Goal: Contribute content

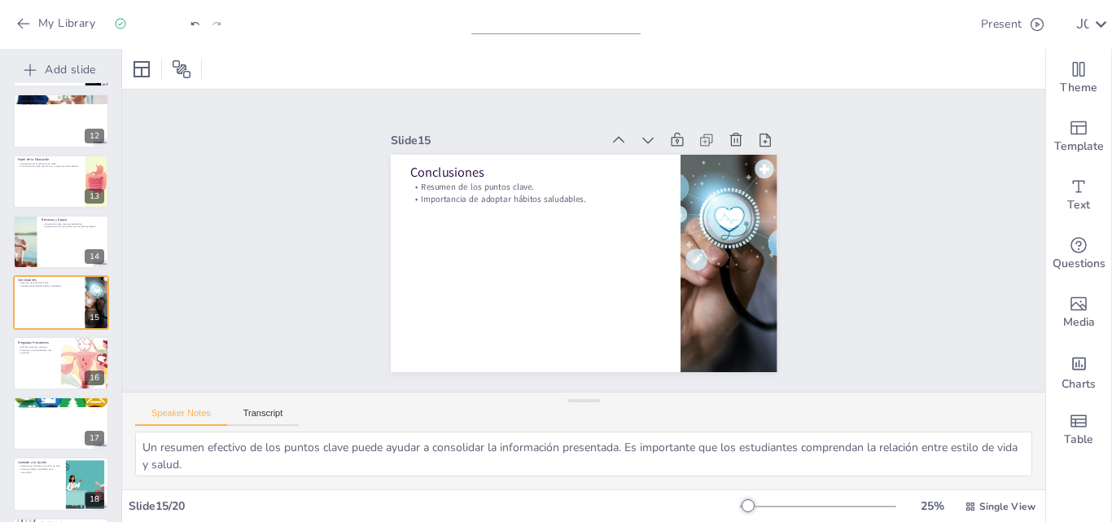
scroll to position [38, 0]
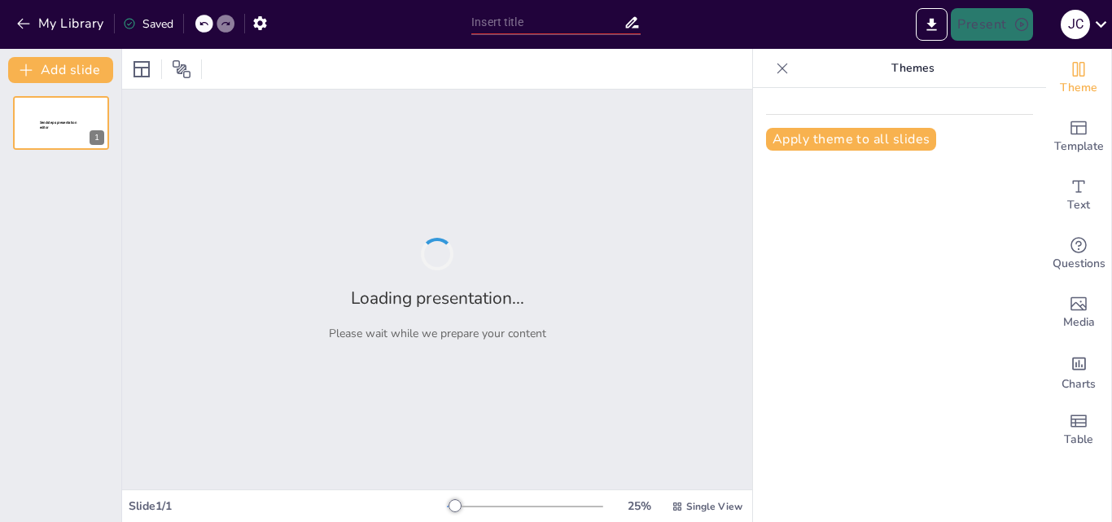
type input "Evolución de la Psicología Positiva: Un Análisis de sus Orígenes"
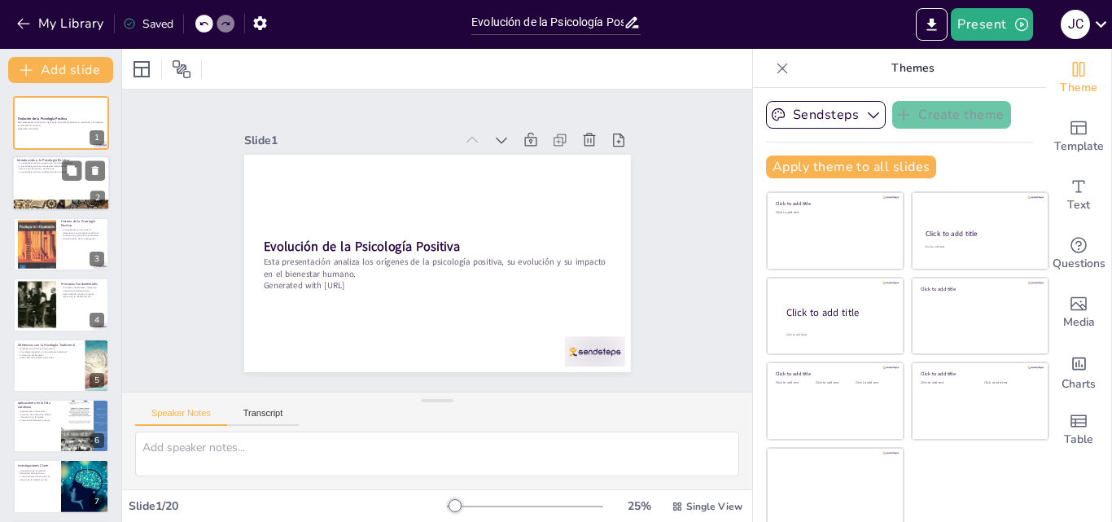
click at [62, 191] on div at bounding box center [61, 183] width 98 height 55
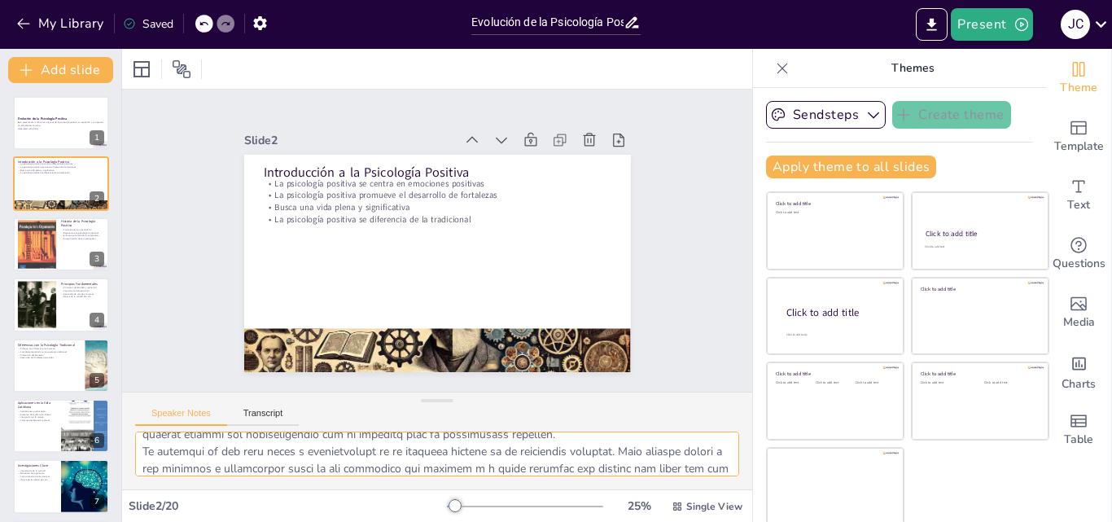
scroll to position [175, 0]
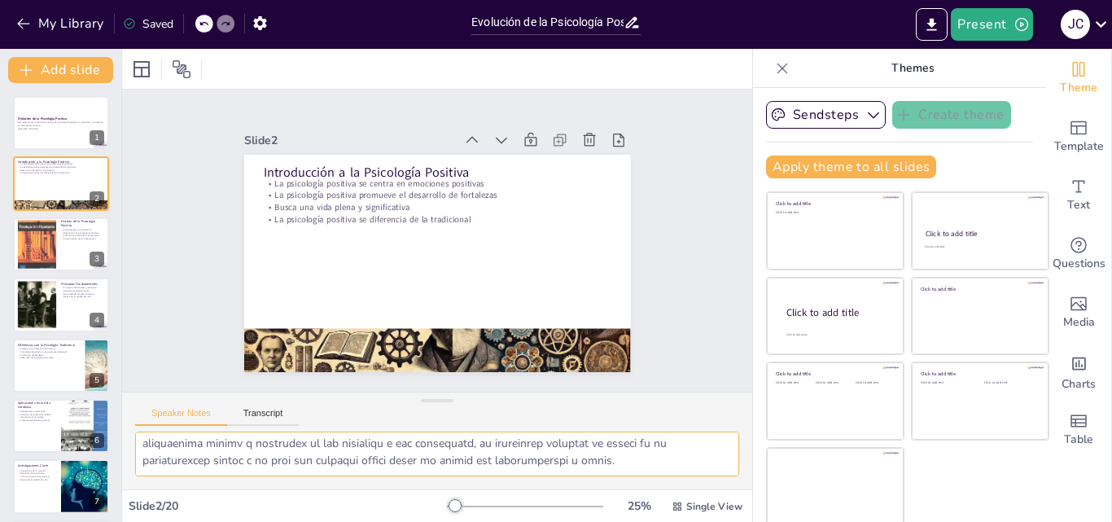
drag, startPoint x: 139, startPoint y: 452, endPoint x: 578, endPoint y: 468, distance: 439.1
click at [628, 472] on textarea at bounding box center [437, 453] width 604 height 45
click at [67, 259] on div at bounding box center [61, 244] width 98 height 55
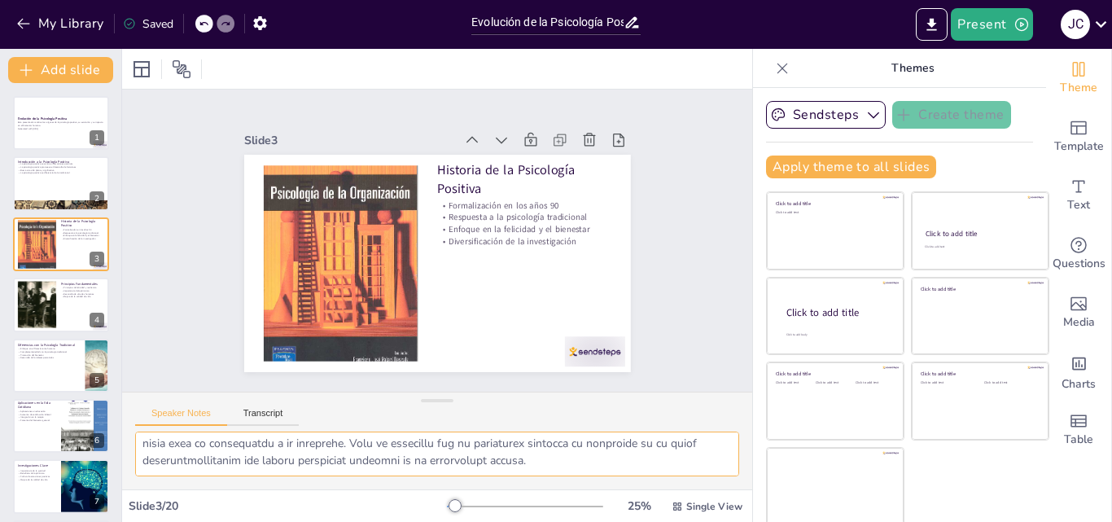
scroll to position [192, 0]
drag, startPoint x: 135, startPoint y: 449, endPoint x: 525, endPoint y: 471, distance: 390.6
click at [576, 471] on textarea at bounding box center [437, 453] width 604 height 45
click at [52, 323] on div at bounding box center [36, 305] width 67 height 50
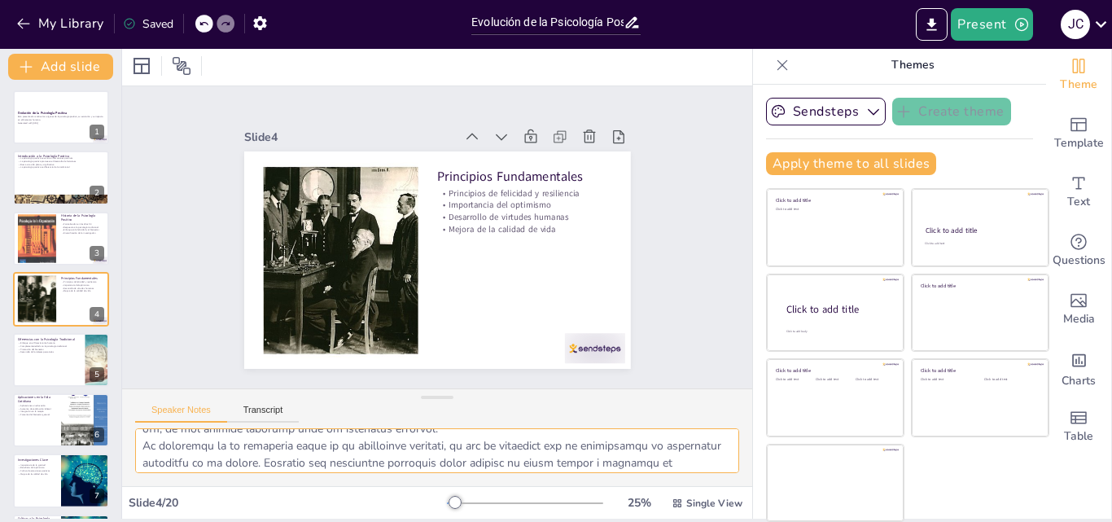
scroll to position [175, 0]
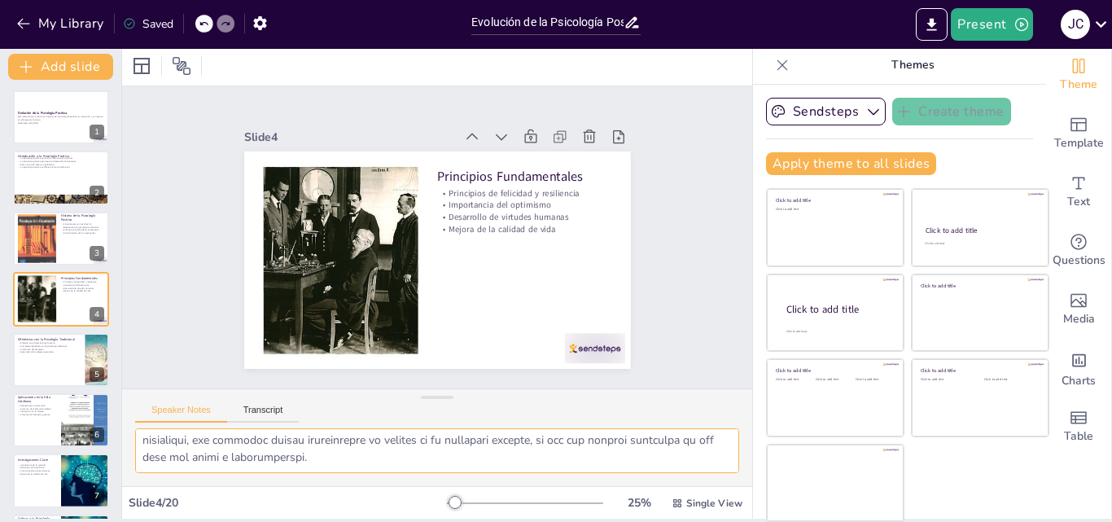
drag, startPoint x: 139, startPoint y: 444, endPoint x: 407, endPoint y: 473, distance: 269.4
click at [423, 487] on div "Slide 1 Evolución de la Psicología Positiva Esta presentación analiza los oríge…" at bounding box center [437, 282] width 630 height 473
click at [32, 374] on div at bounding box center [61, 359] width 98 height 55
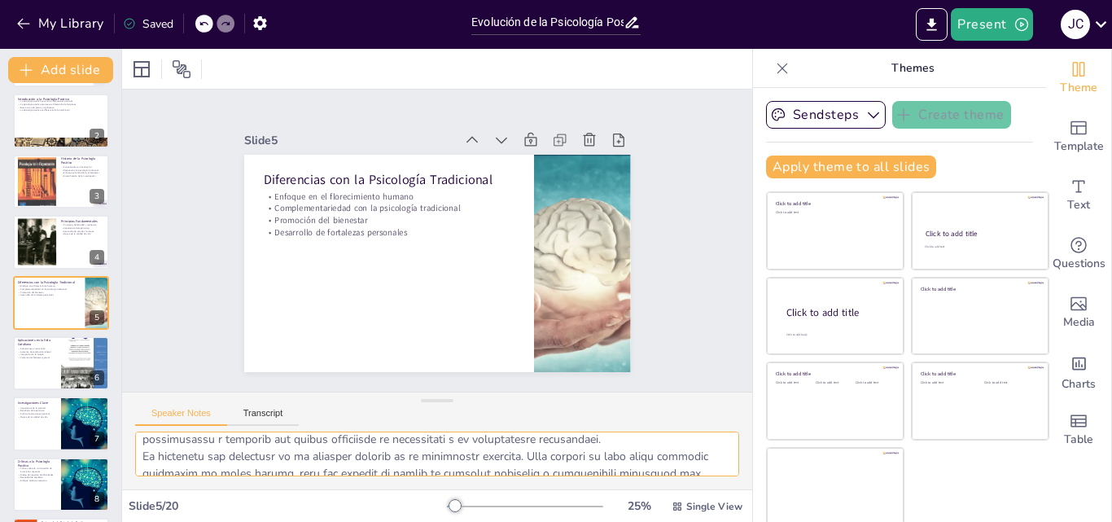
scroll to position [192, 0]
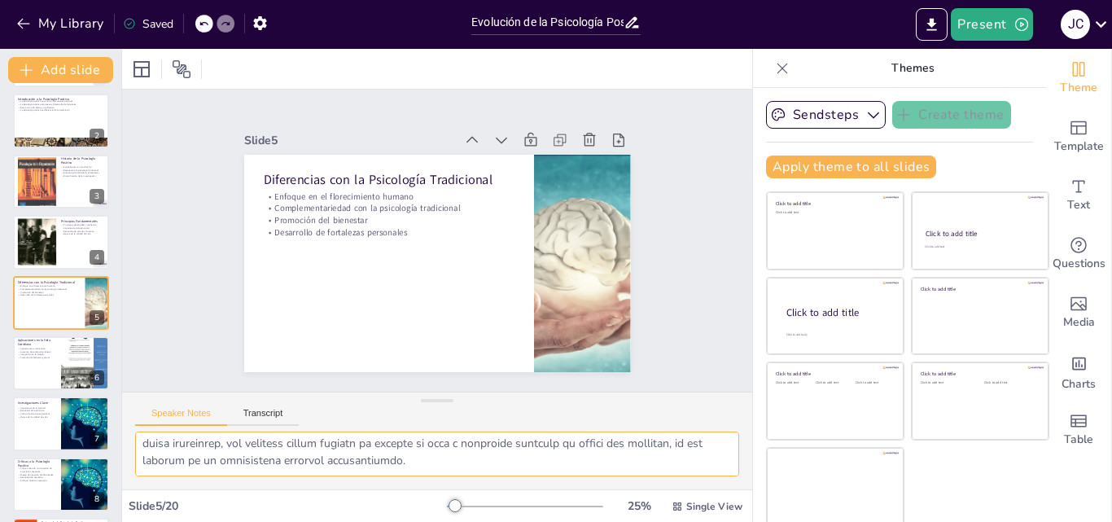
drag, startPoint x: 144, startPoint y: 442, endPoint x: 468, endPoint y: 472, distance: 325.4
click at [468, 472] on textarea at bounding box center [437, 453] width 604 height 45
click at [41, 370] on div at bounding box center [61, 362] width 98 height 55
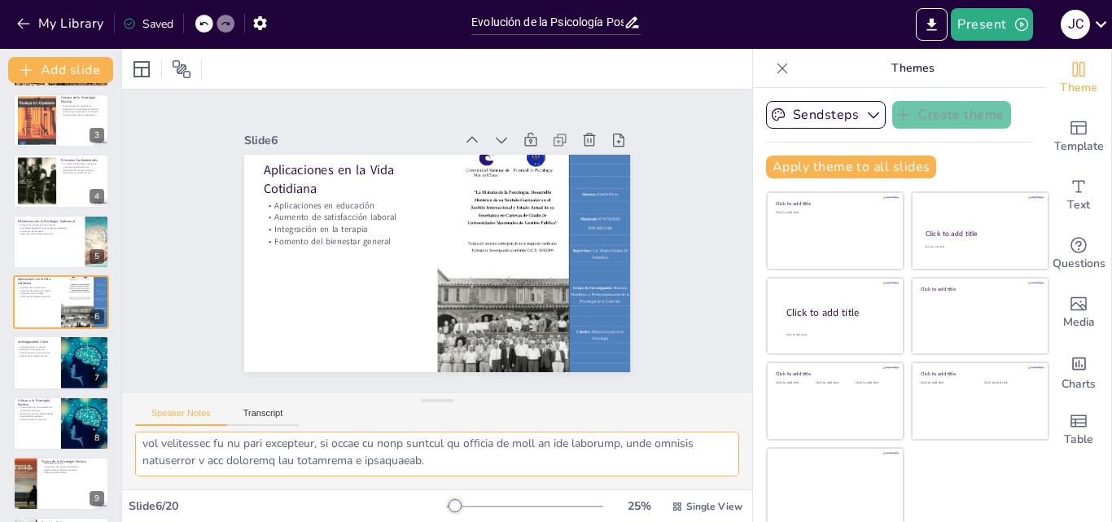
scroll to position [209, 0]
drag, startPoint x: 144, startPoint y: 445, endPoint x: 496, endPoint y: 475, distance: 352.9
click at [656, 473] on textarea at bounding box center [437, 453] width 604 height 45
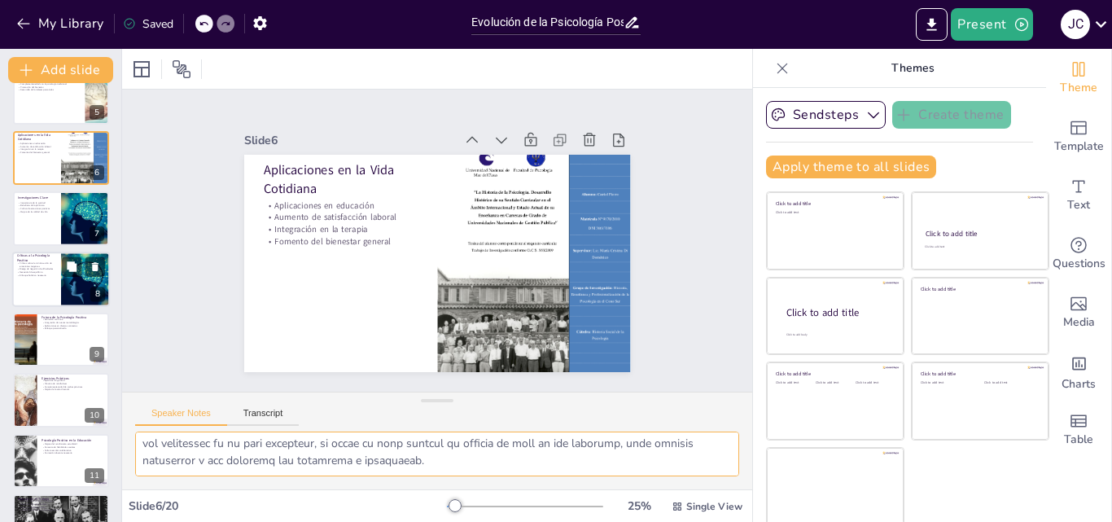
scroll to position [270, 0]
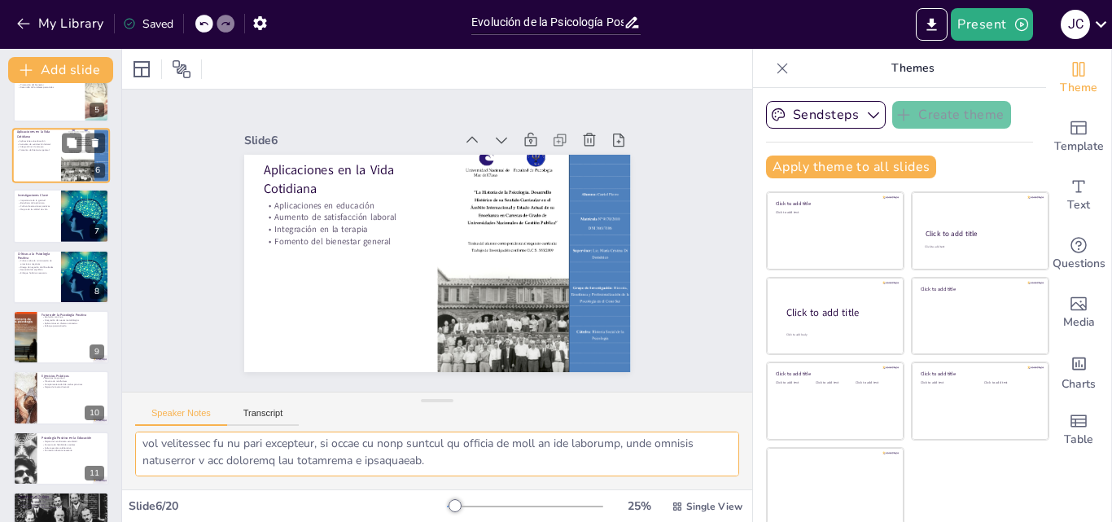
click at [43, 221] on div at bounding box center [61, 216] width 96 height 54
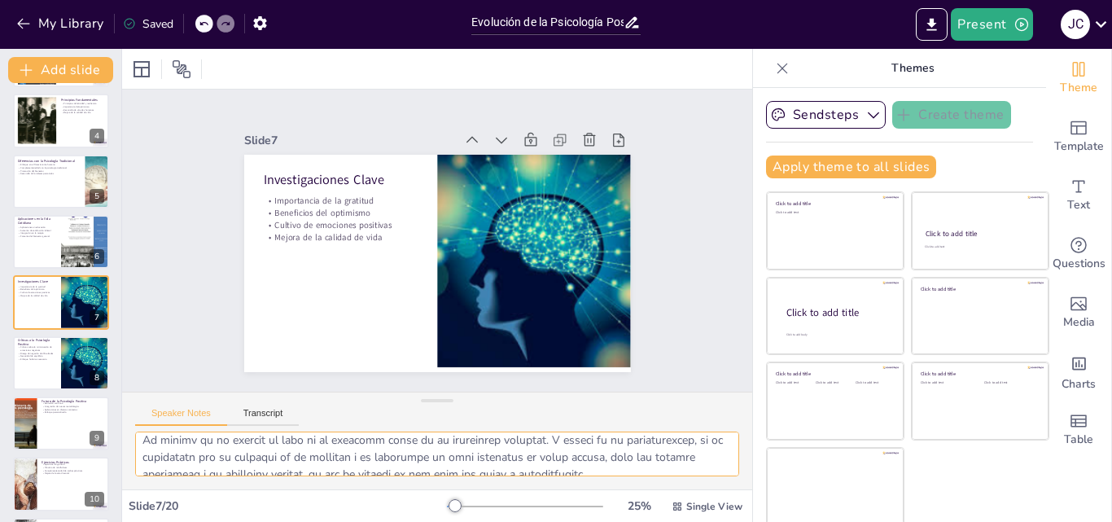
scroll to position [209, 0]
drag, startPoint x: 141, startPoint y: 448, endPoint x: 595, endPoint y: 459, distance: 454.4
click at [659, 470] on textarea at bounding box center [437, 453] width 604 height 45
click at [21, 374] on div at bounding box center [61, 362] width 98 height 55
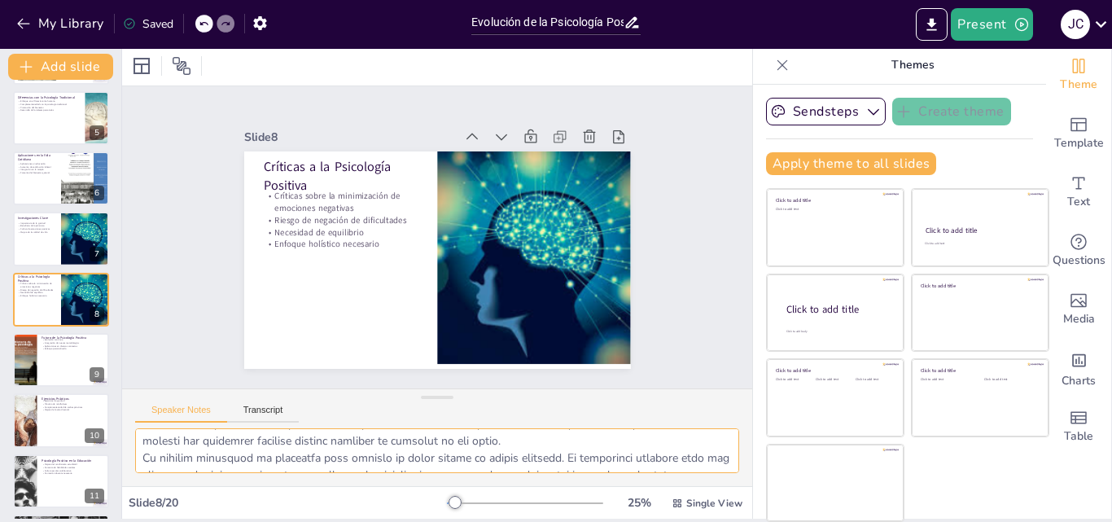
scroll to position [175, 0]
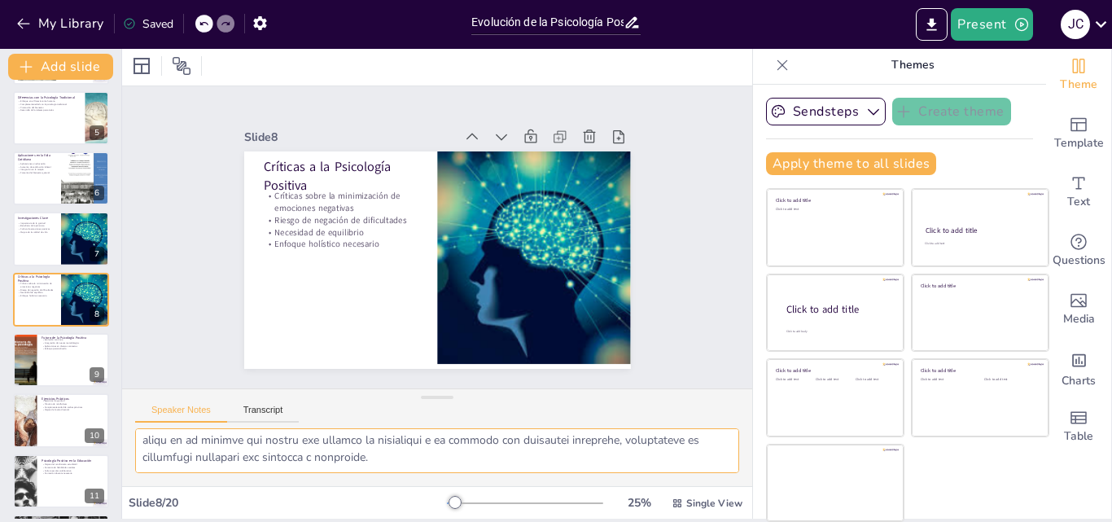
drag, startPoint x: 142, startPoint y: 444, endPoint x: 528, endPoint y: 466, distance: 386.5
click at [528, 466] on textarea at bounding box center [437, 450] width 604 height 45
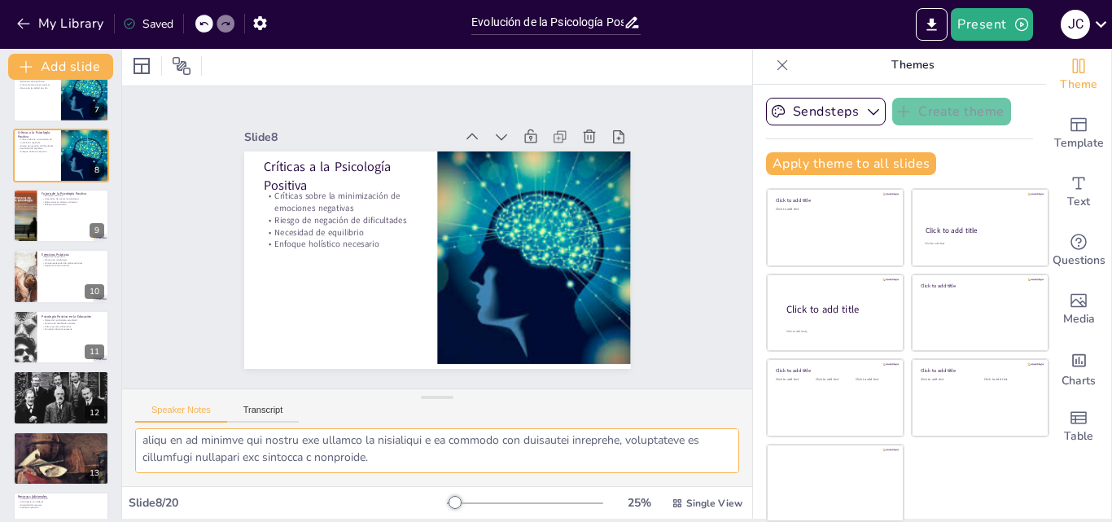
scroll to position [401, 0]
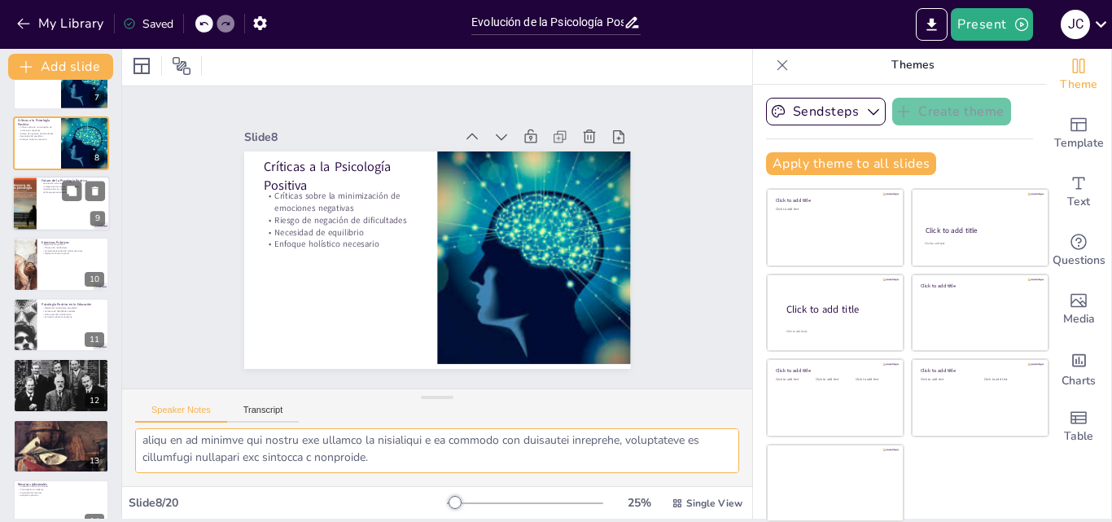
click at [48, 210] on div at bounding box center [61, 203] width 98 height 55
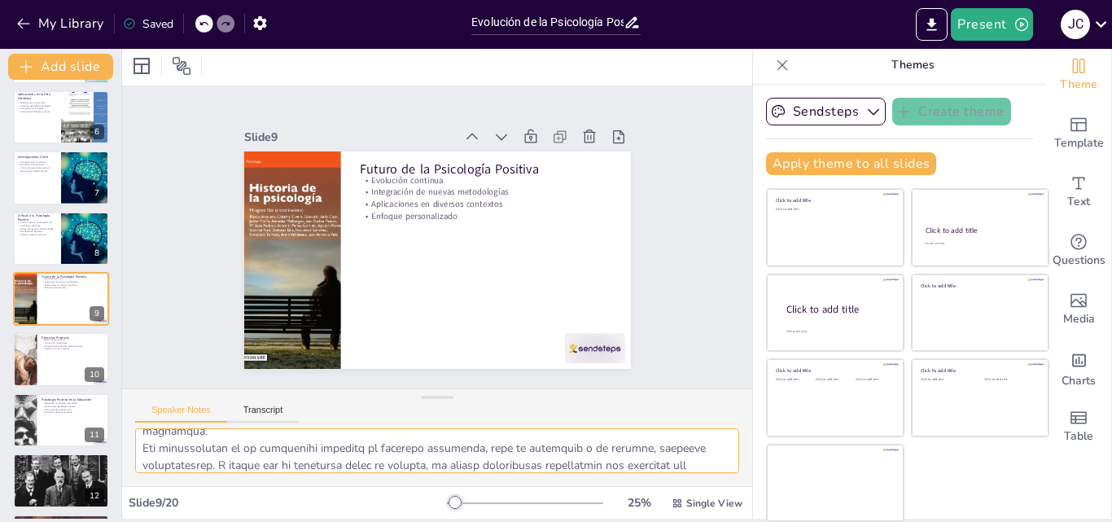
scroll to position [175, 0]
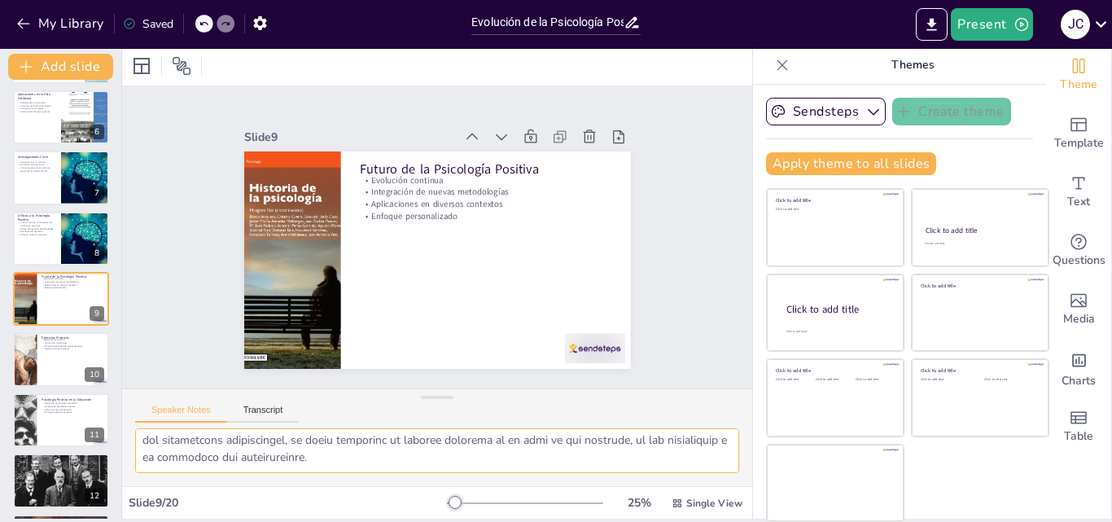
drag, startPoint x: 141, startPoint y: 441, endPoint x: 642, endPoint y: 469, distance: 502.3
click at [642, 469] on textarea at bounding box center [437, 450] width 604 height 45
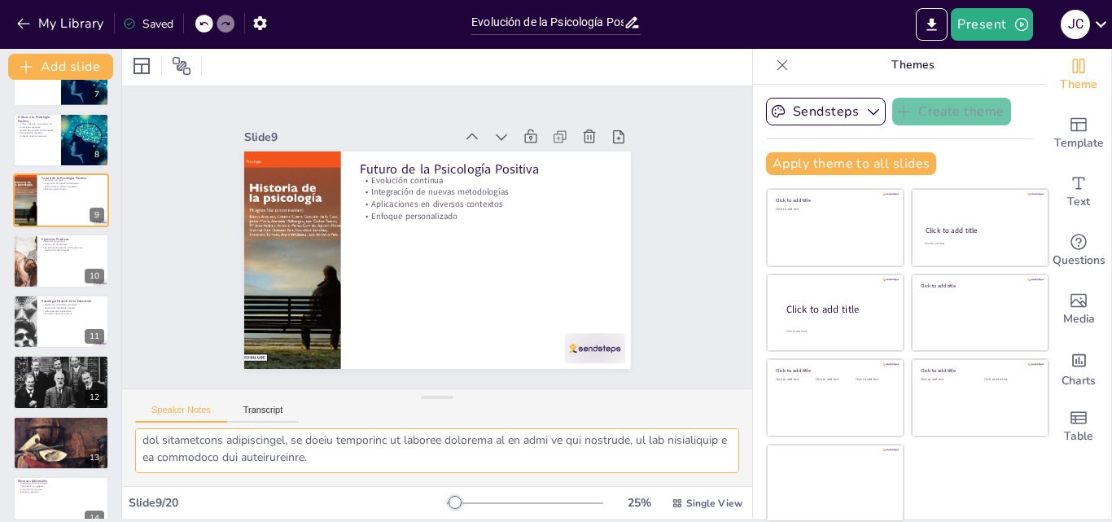
scroll to position [416, 0]
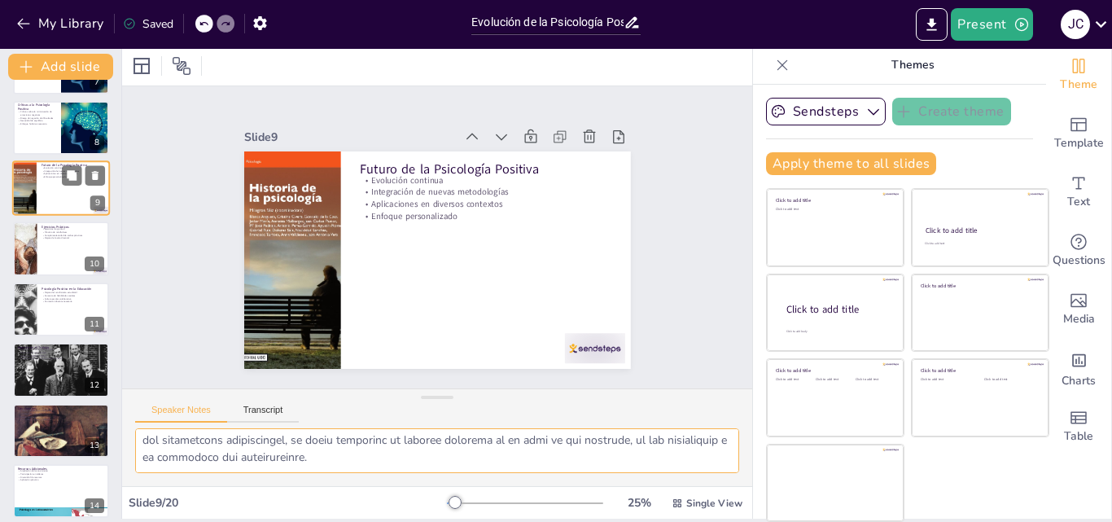
click at [63, 254] on div at bounding box center [61, 248] width 96 height 54
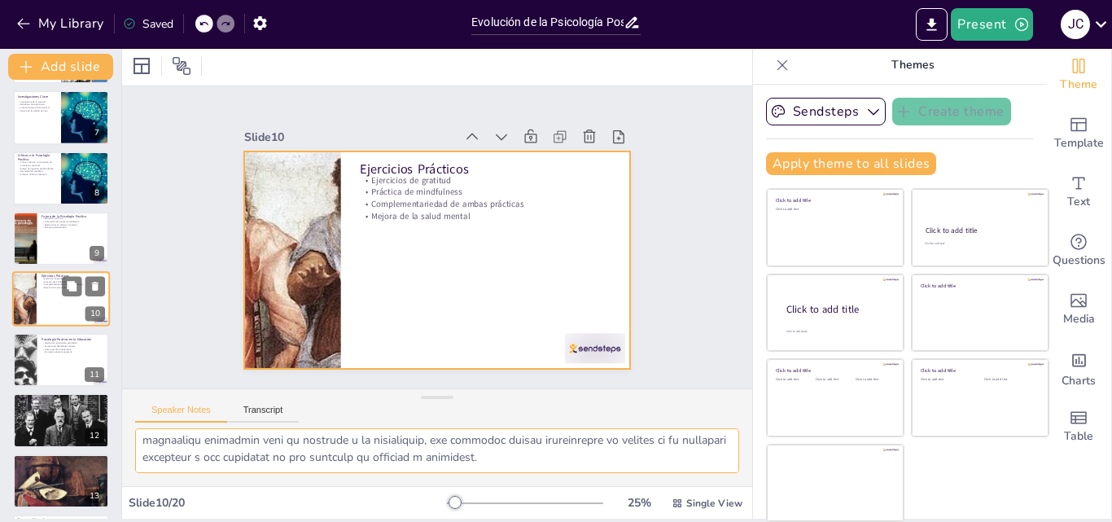
click at [54, 308] on div at bounding box center [61, 299] width 98 height 55
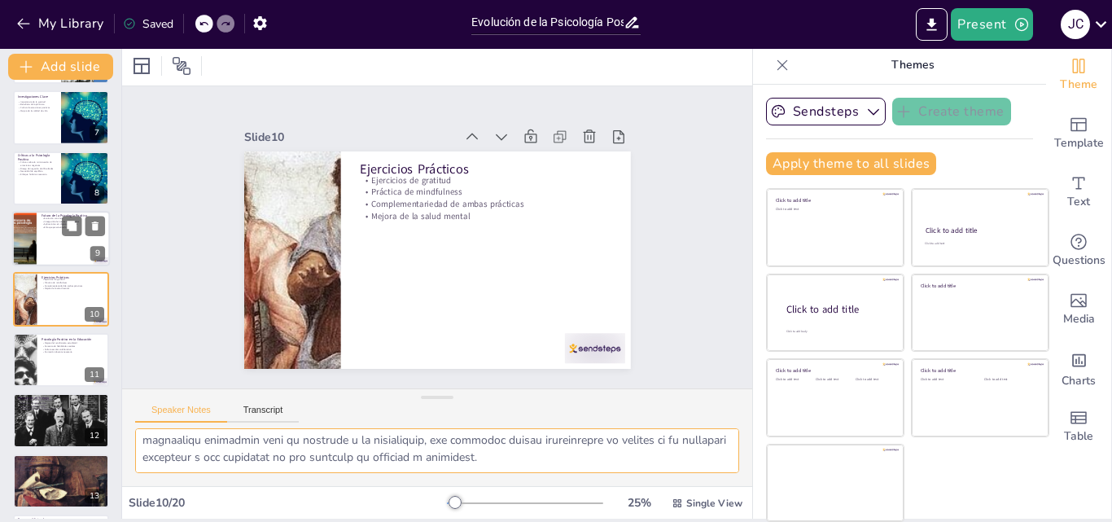
click at [57, 254] on div at bounding box center [61, 238] width 98 height 55
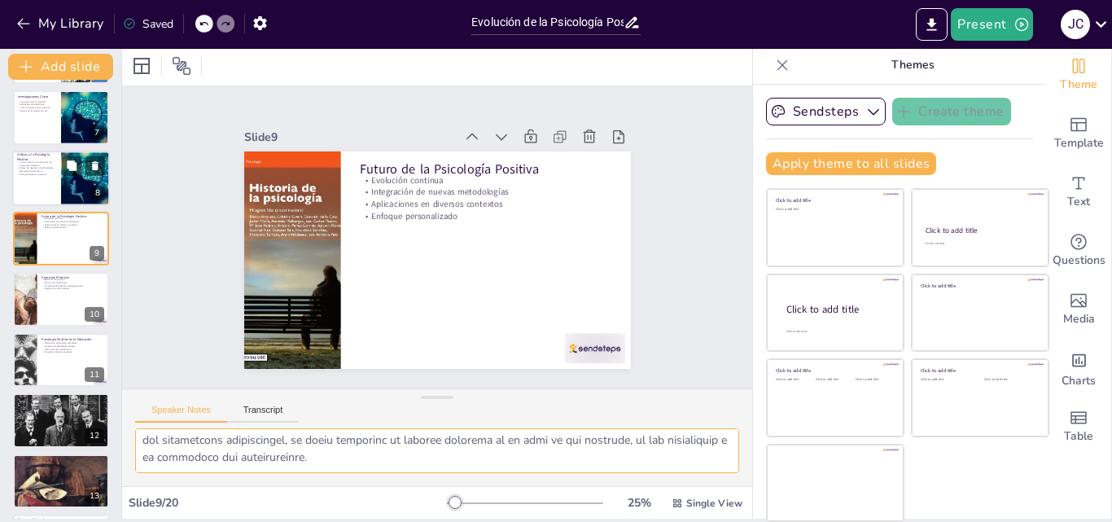
scroll to position [305, 0]
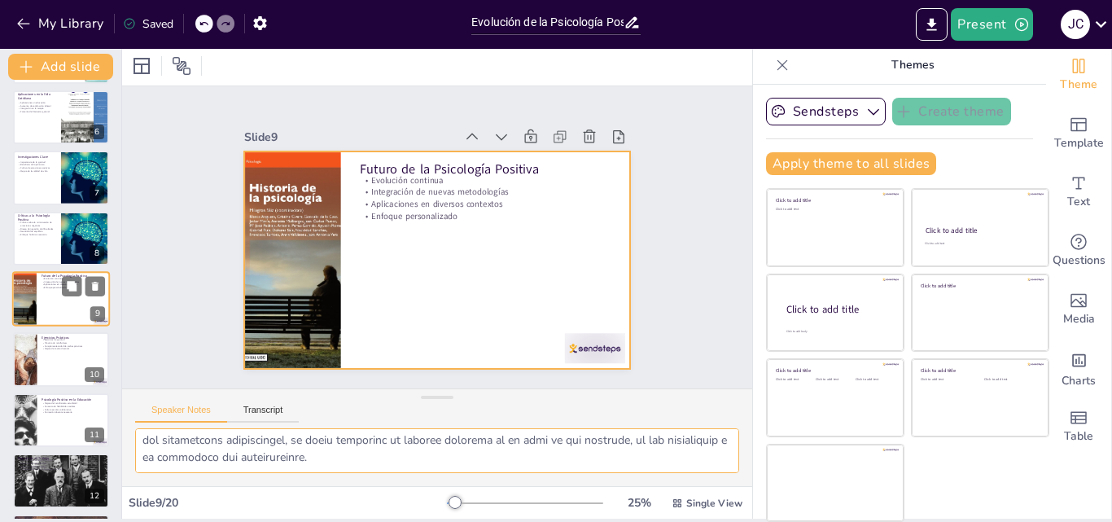
click at [47, 313] on div at bounding box center [61, 298] width 98 height 55
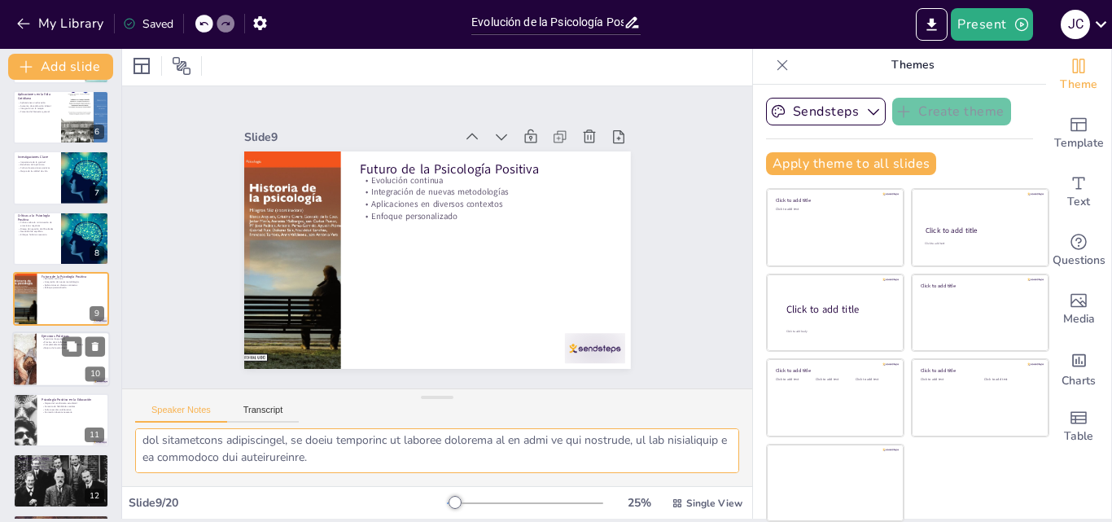
click at [42, 377] on div at bounding box center [61, 359] width 98 height 55
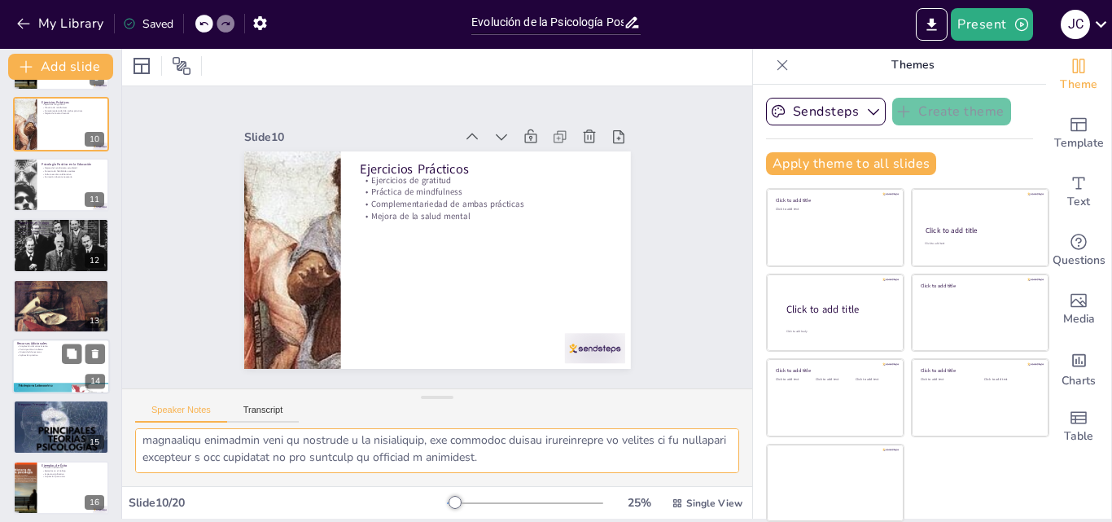
scroll to position [447, 0]
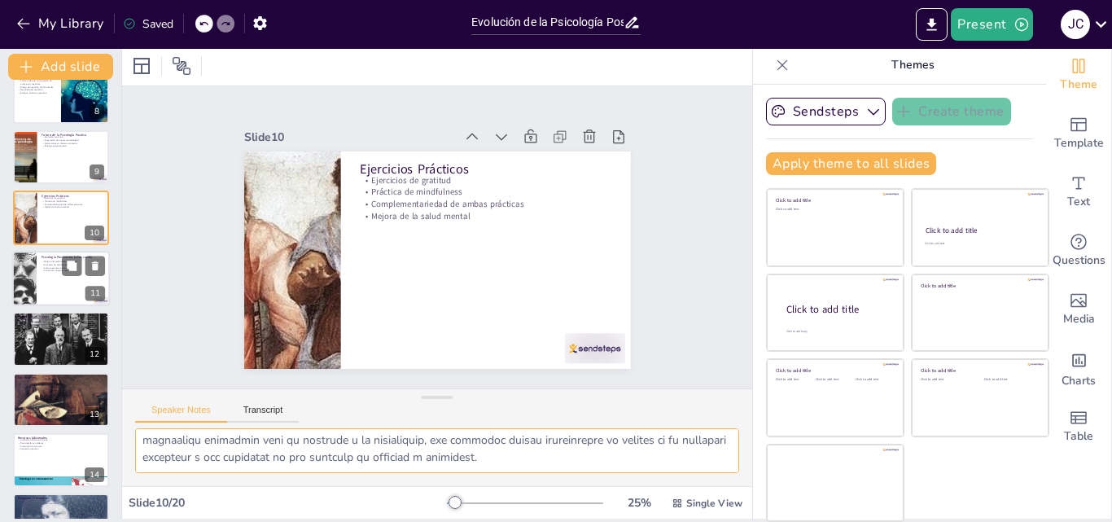
click at [45, 297] on div at bounding box center [61, 278] width 98 height 55
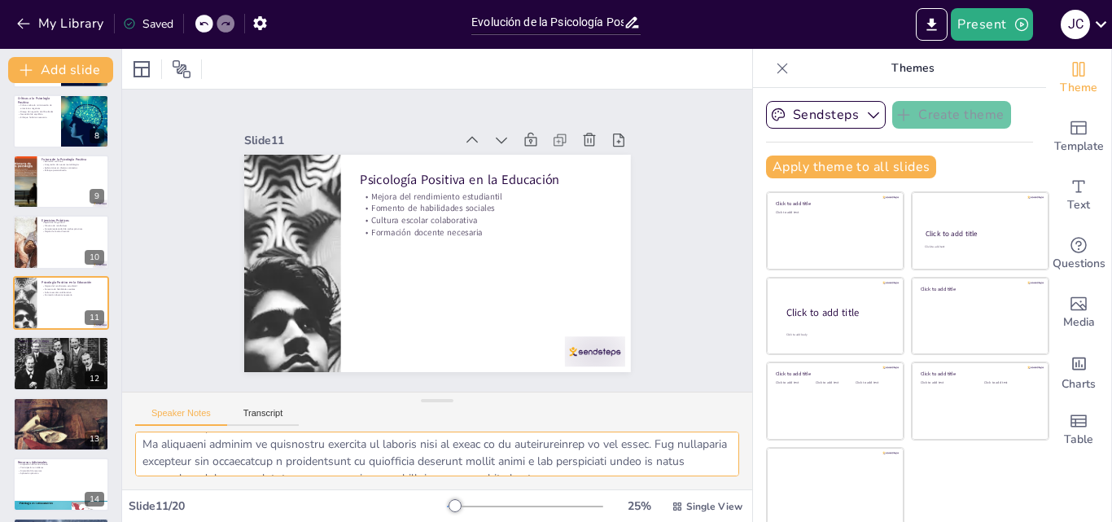
scroll to position [192, 0]
drag, startPoint x: 141, startPoint y: 449, endPoint x: 649, endPoint y: 475, distance: 508.7
click at [649, 475] on textarea at bounding box center [437, 453] width 604 height 45
click at [36, 379] on div at bounding box center [61, 362] width 98 height 55
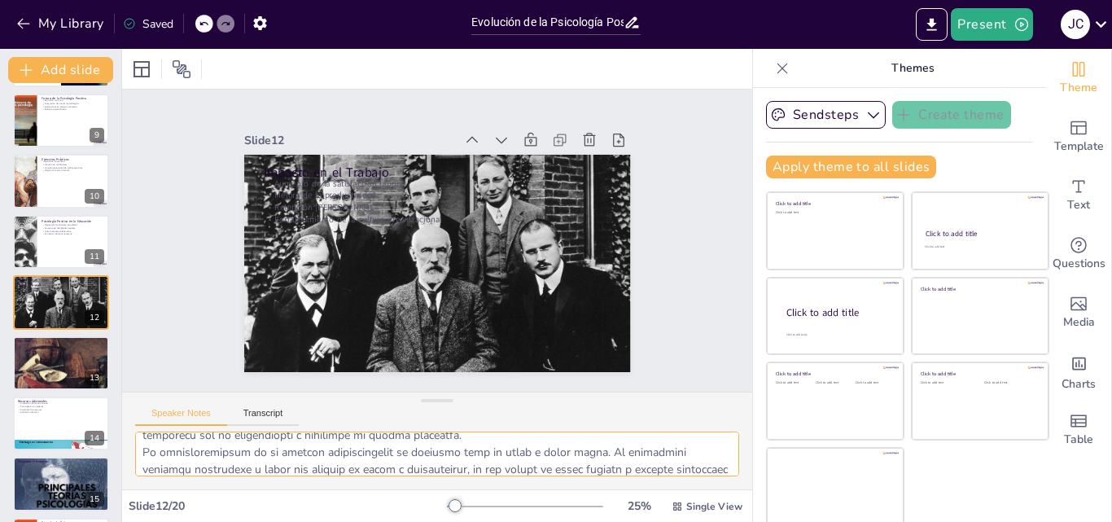
scroll to position [175, 0]
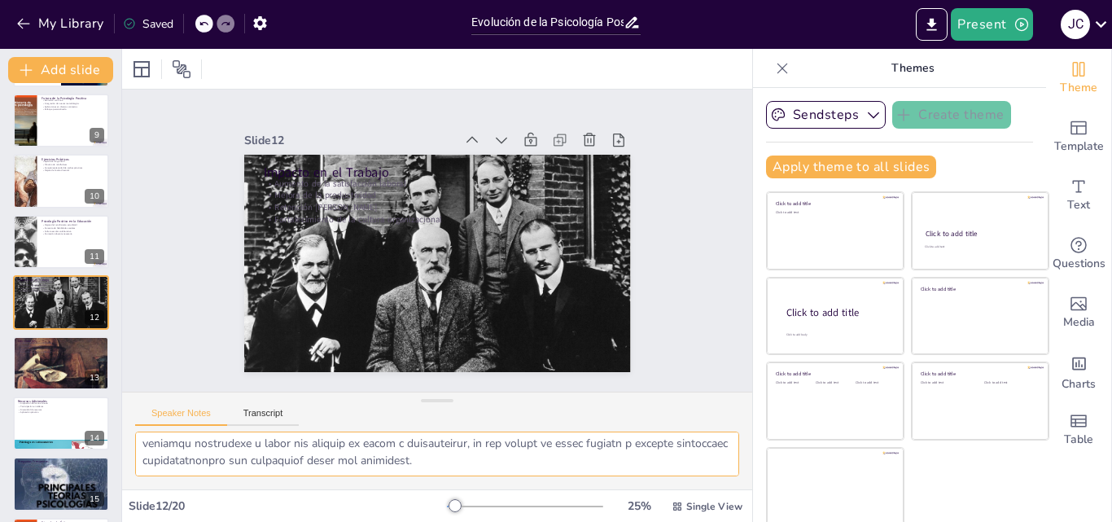
drag, startPoint x: 141, startPoint y: 443, endPoint x: 466, endPoint y: 476, distance: 327.4
click at [466, 476] on div at bounding box center [437, 460] width 630 height 58
click at [40, 367] on div at bounding box center [61, 363] width 96 height 64
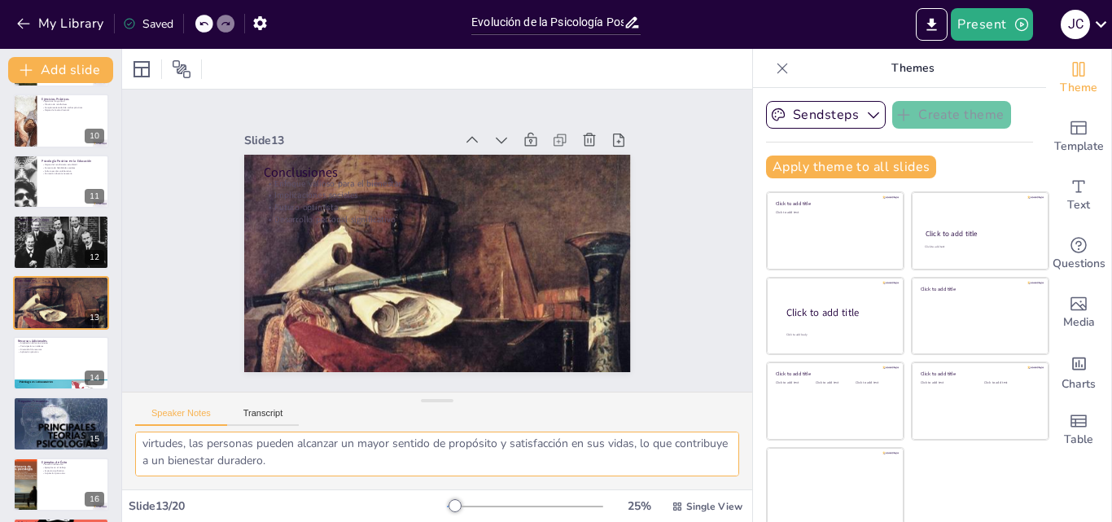
scroll to position [3, 0]
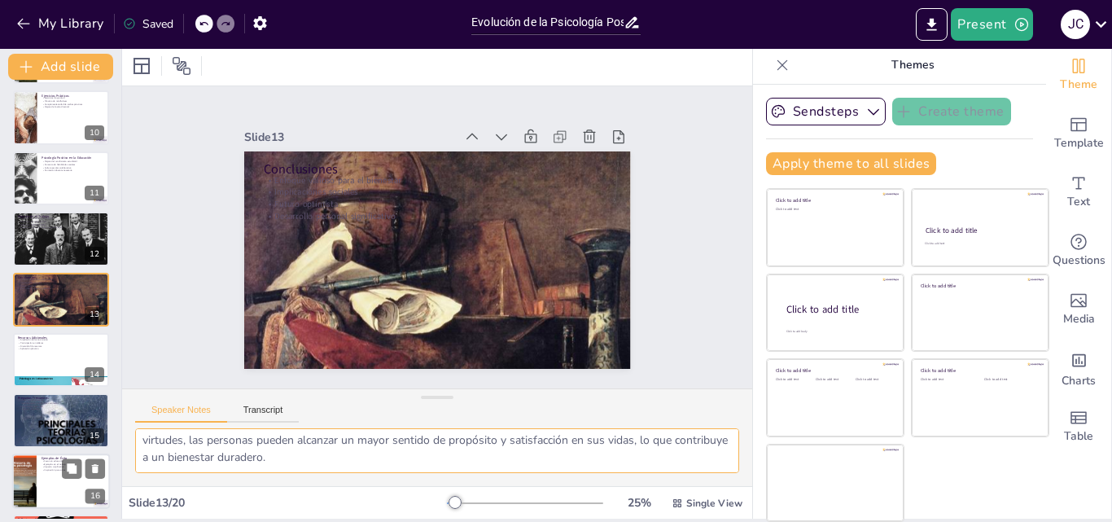
click at [59, 485] on div at bounding box center [61, 480] width 98 height 55
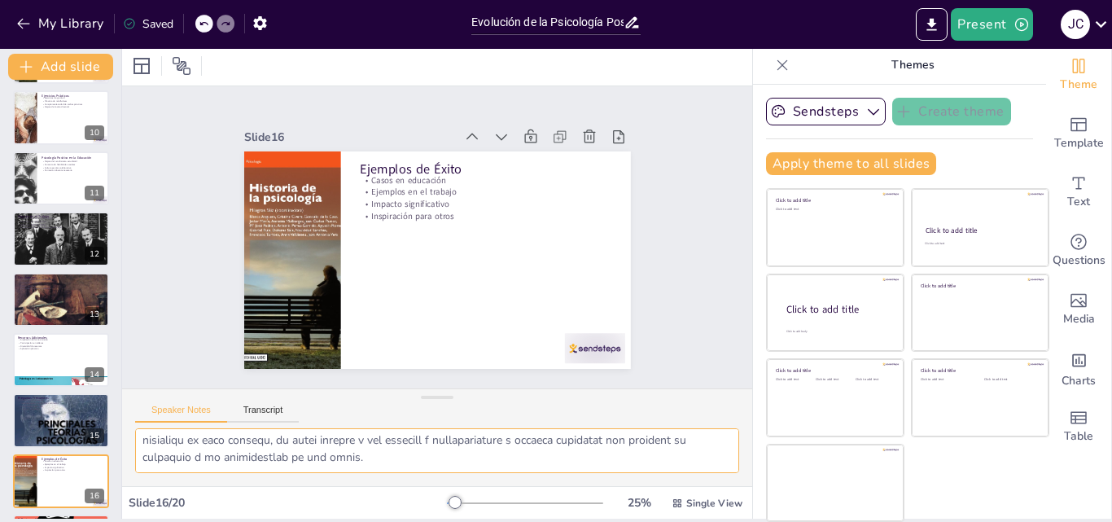
scroll to position [729, 0]
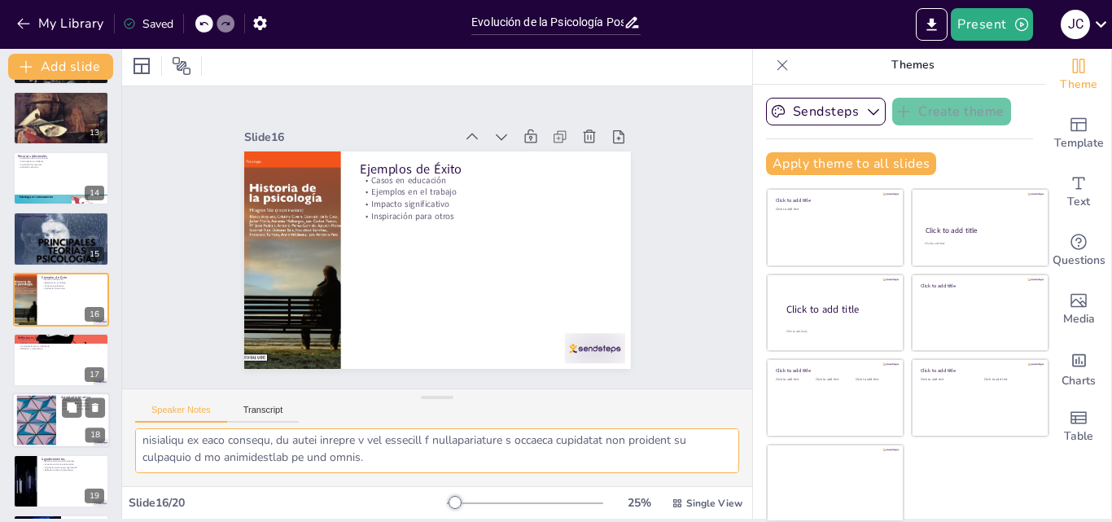
click at [32, 431] on div at bounding box center [37, 421] width 88 height 50
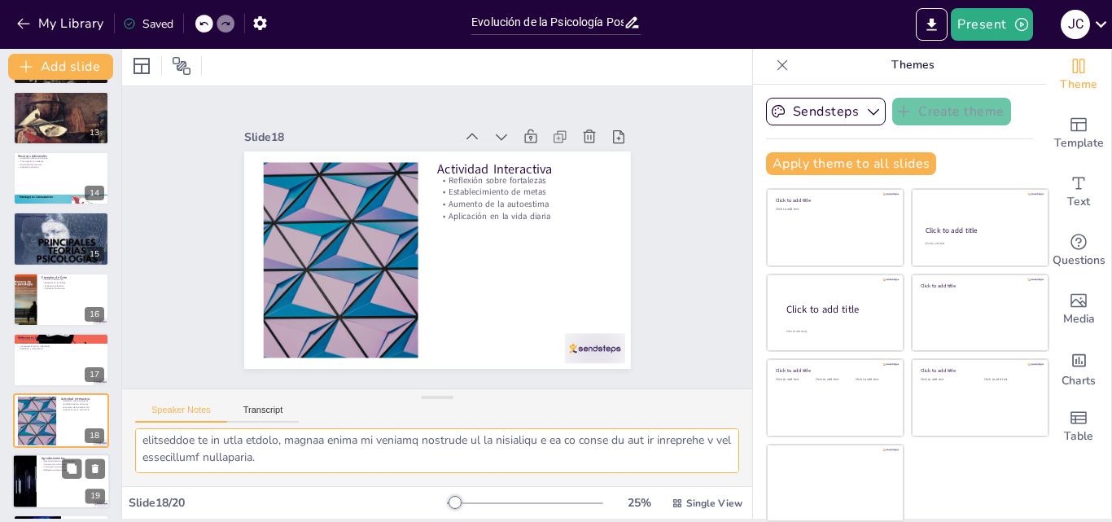
scroll to position [792, 0]
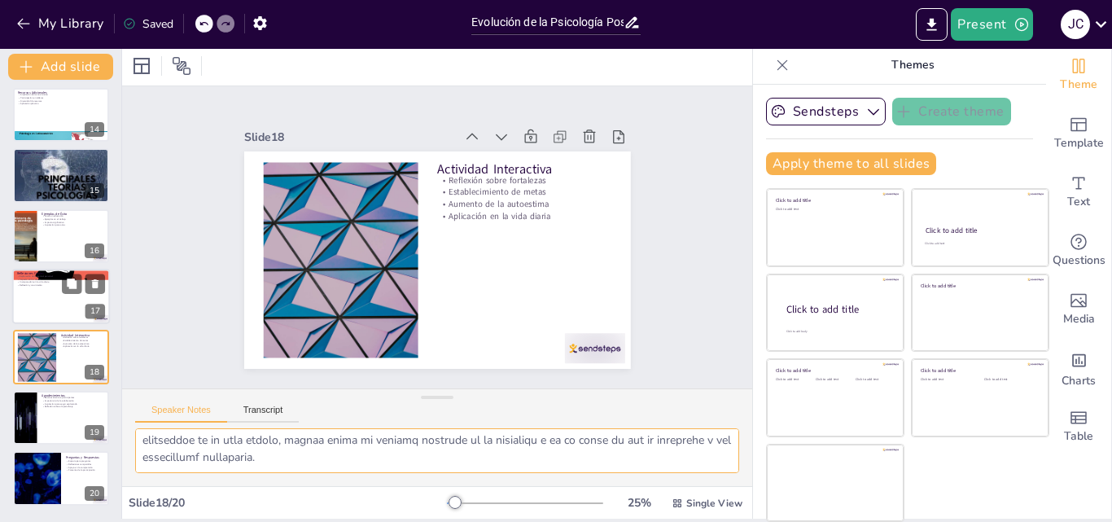
click at [37, 309] on div at bounding box center [61, 296] width 98 height 55
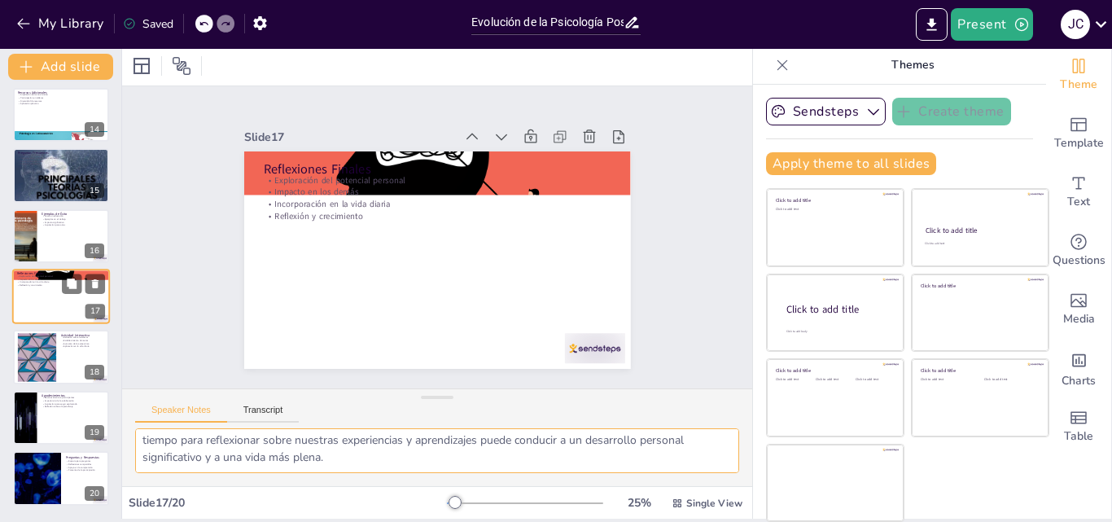
scroll to position [790, 0]
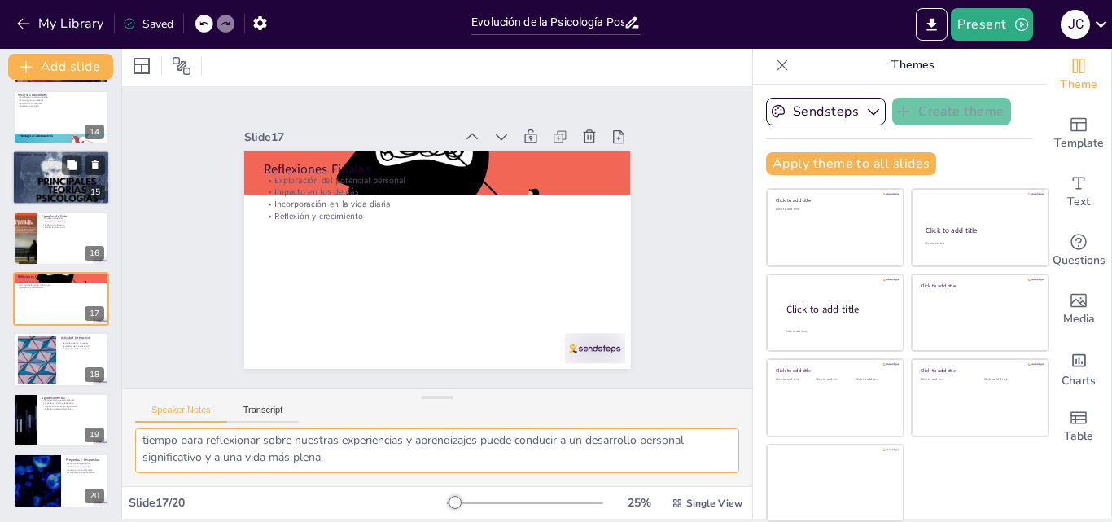
click at [40, 242] on div at bounding box center [61, 239] width 96 height 54
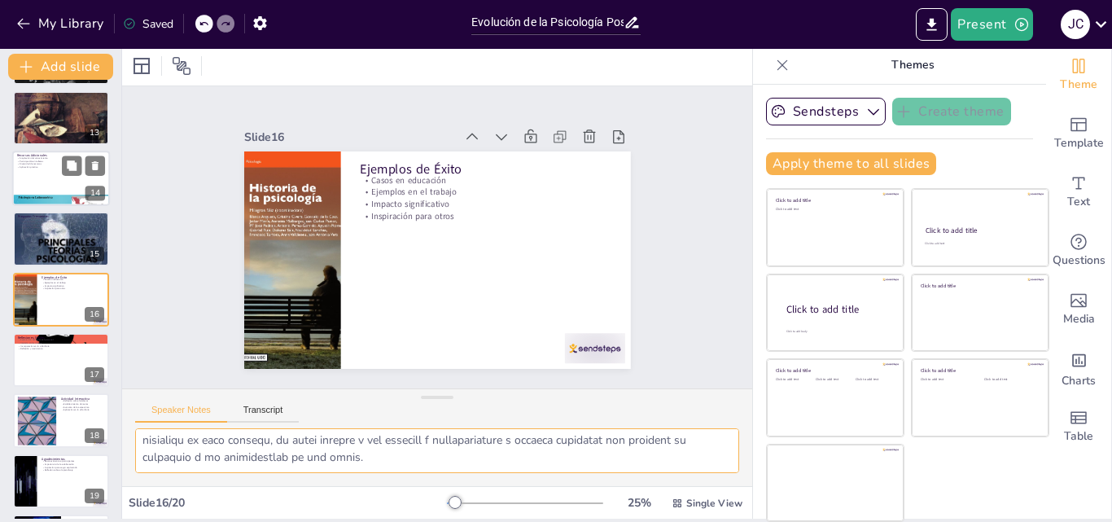
click at [49, 181] on div at bounding box center [61, 178] width 98 height 55
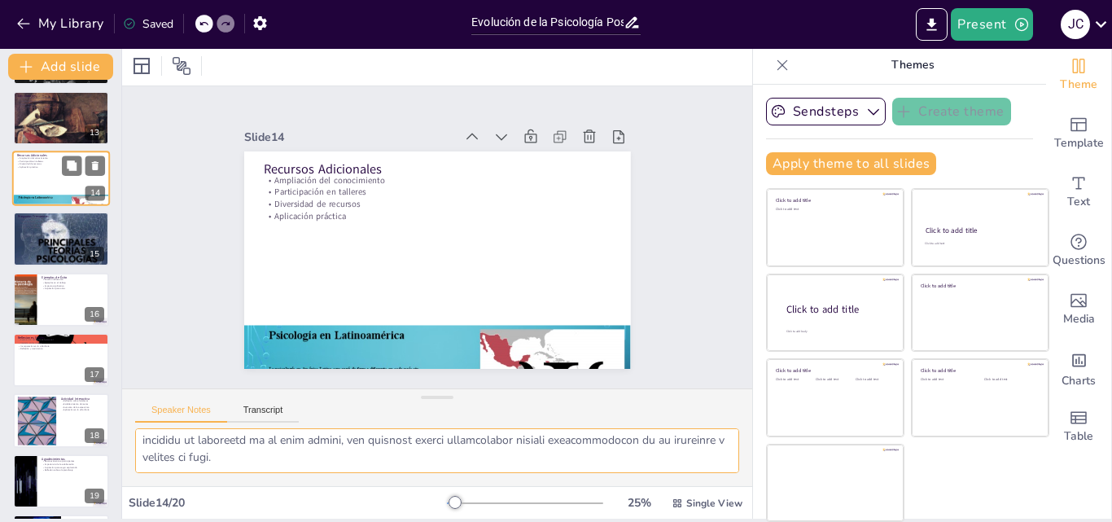
scroll to position [608, 0]
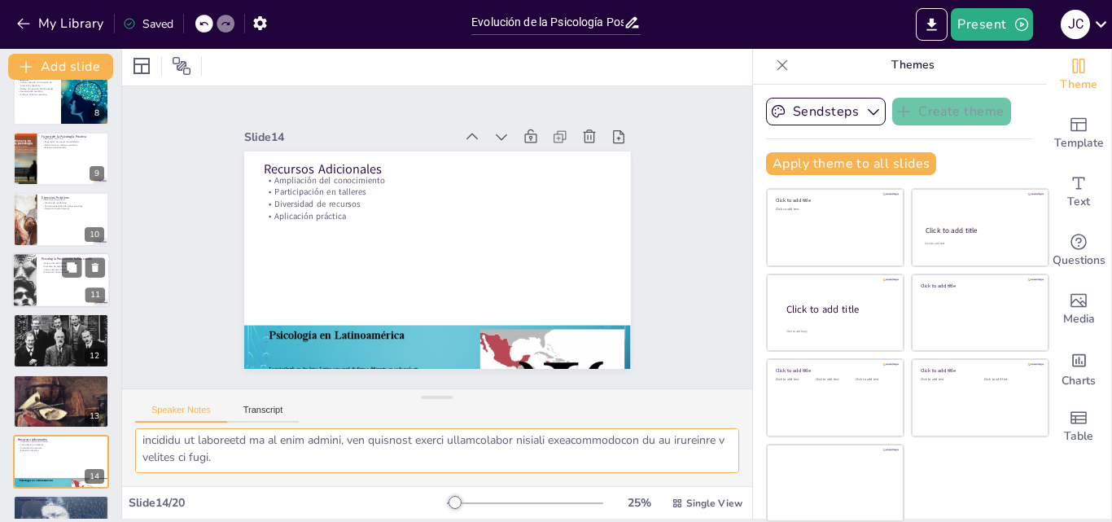
click at [46, 300] on div at bounding box center [61, 279] width 98 height 55
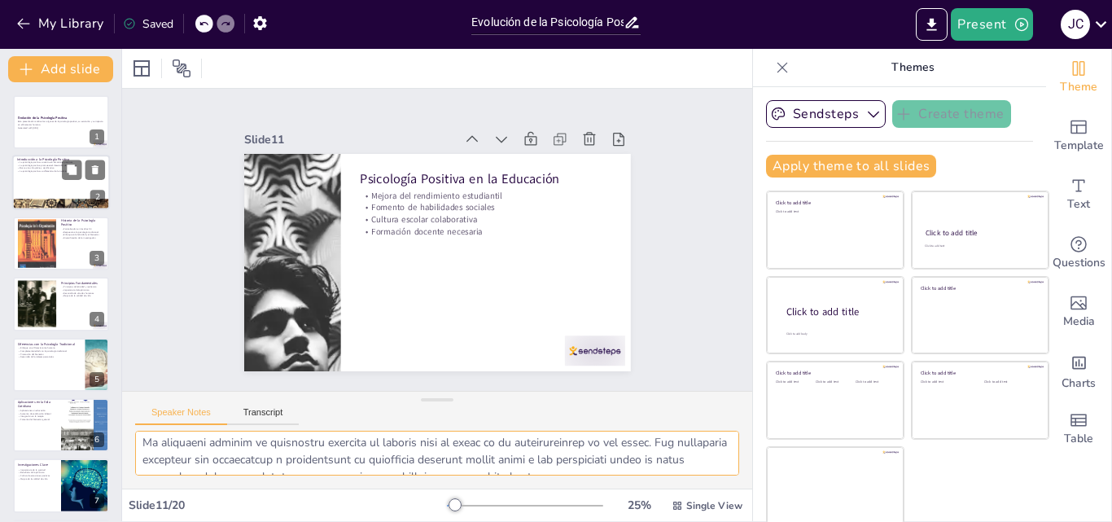
scroll to position [0, 0]
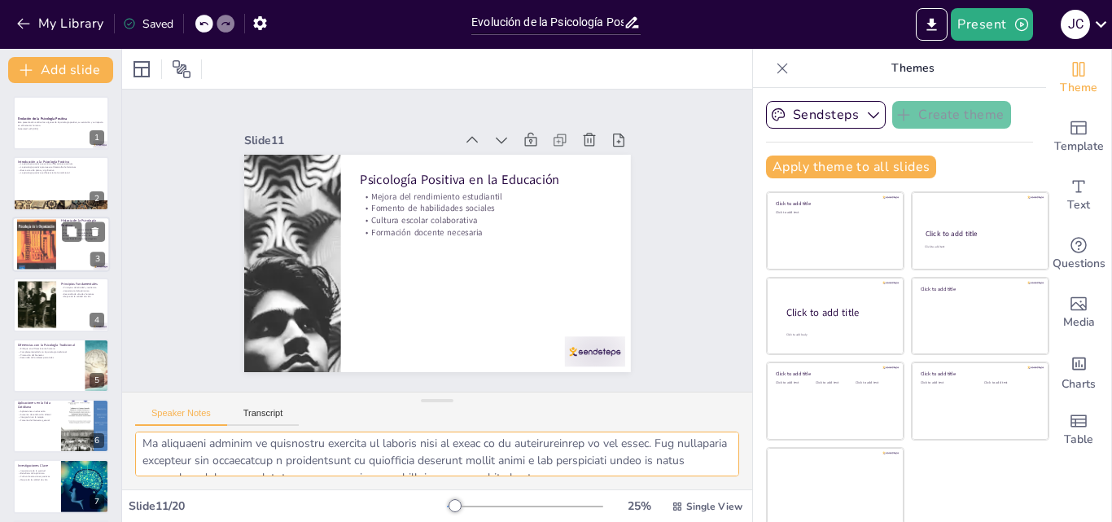
click at [64, 261] on div at bounding box center [61, 244] width 98 height 55
type textarea "La formalización de la psicología positiva en los años 90 marcó un hito importa…"
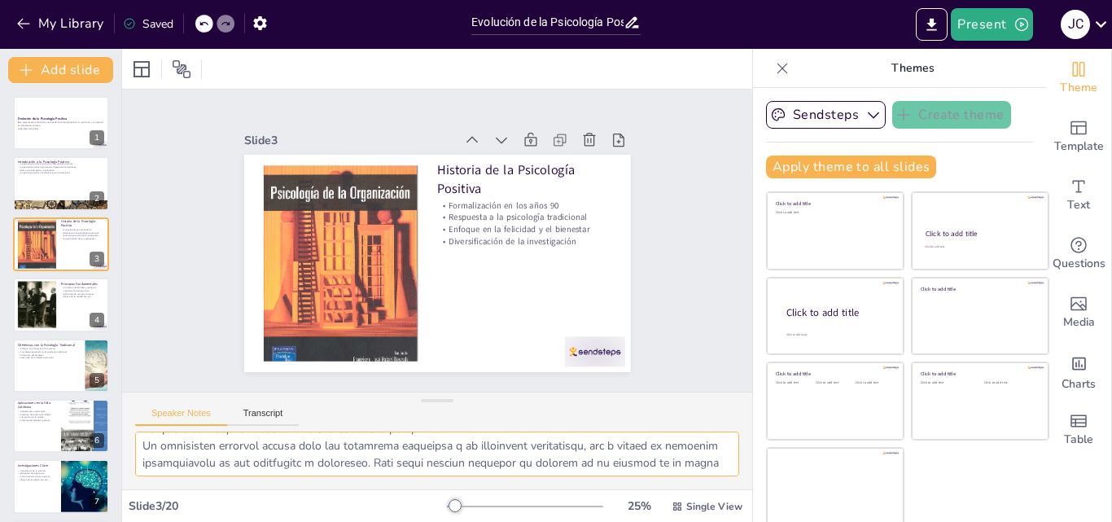
scroll to position [192, 0]
drag, startPoint x: 138, startPoint y: 449, endPoint x: 595, endPoint y: 471, distance: 457.3
click at [595, 471] on textarea at bounding box center [437, 453] width 604 height 45
